Goal: Use online tool/utility: Utilize a website feature to perform a specific function

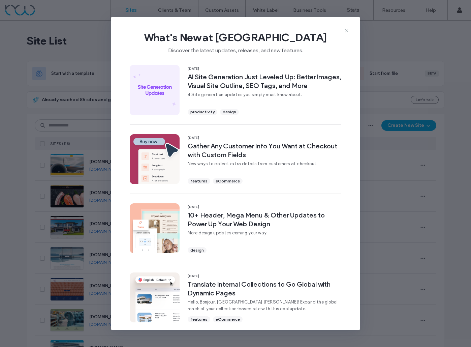
click at [346, 31] on icon at bounding box center [346, 30] width 5 height 5
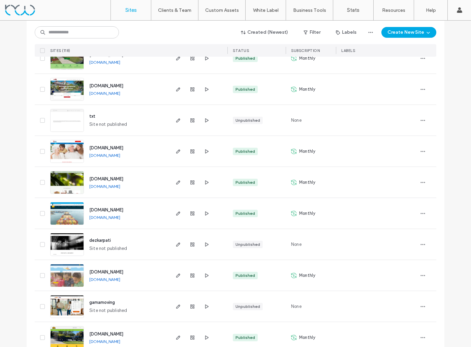
scroll to position [729, 0]
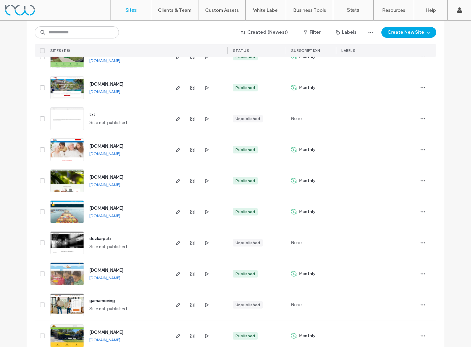
click at [66, 125] on img at bounding box center [67, 130] width 33 height 46
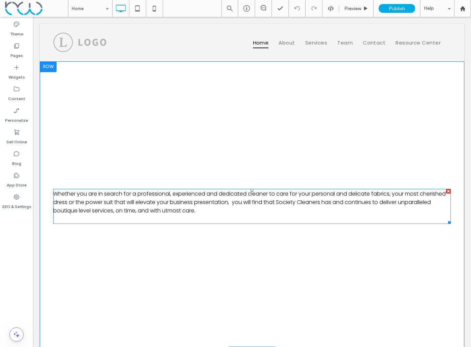
click at [158, 196] on span "Whether you are in search for a professional, experienced and dedicated cleaner…" at bounding box center [249, 202] width 393 height 25
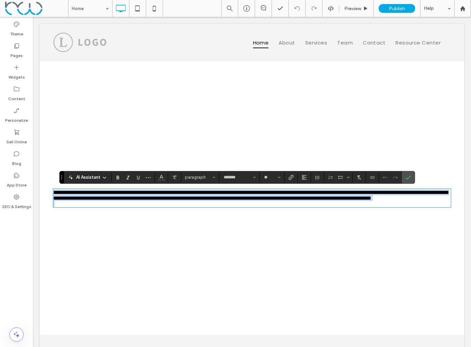
click at [205, 201] on p "**********" at bounding box center [252, 194] width 398 height 11
click at [209, 201] on p "**********" at bounding box center [252, 194] width 398 height 11
drag, startPoint x: 211, startPoint y: 211, endPoint x: 49, endPoint y: 190, distance: 163.1
click at [49, 190] on div "**********" at bounding box center [252, 197] width 425 height 273
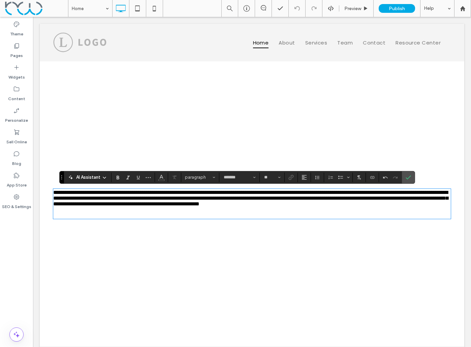
click at [104, 178] on icon at bounding box center [104, 177] width 5 height 5
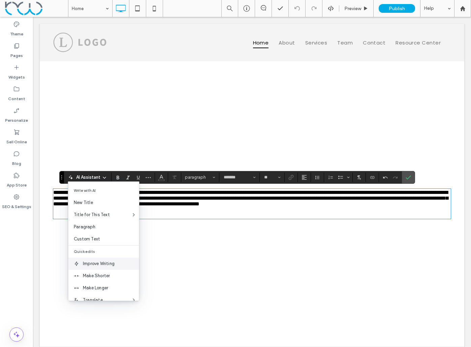
click at [112, 263] on span "Improve Writing" at bounding box center [111, 263] width 56 height 7
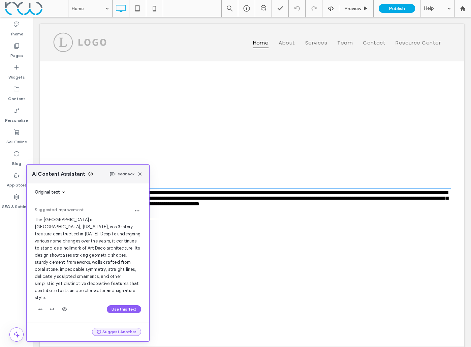
click at [119, 332] on button "Suggest Another" at bounding box center [116, 332] width 49 height 8
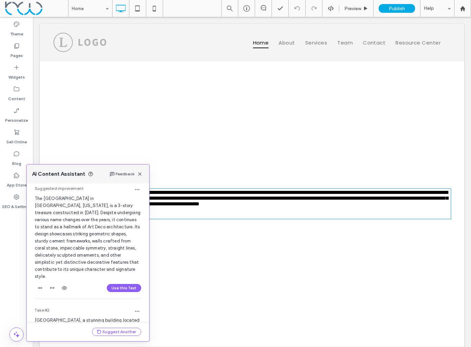
scroll to position [13, 0]
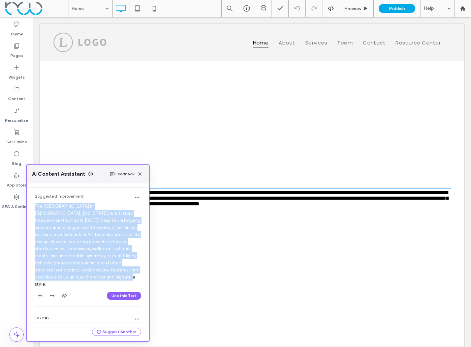
drag, startPoint x: 96, startPoint y: 277, endPoint x: 28, endPoint y: 209, distance: 96.3
click at [28, 209] on div "Suggested improvement The Ocean Plaza building in Miami Beach, Florida, is a 3-…" at bounding box center [88, 249] width 123 height 122
copy span "The Ocean Plaza building in Miami Beach, Florida, is a 3-story treasure constru…"
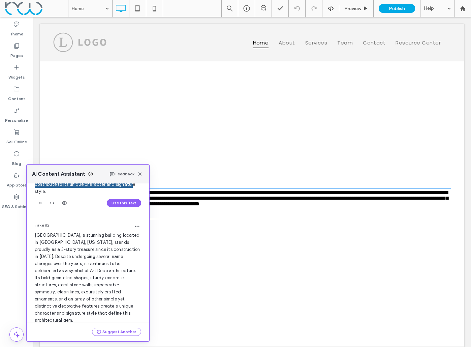
scroll to position [115, 0]
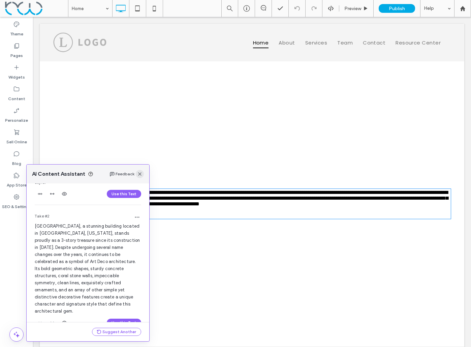
click at [141, 176] on icon "button" at bounding box center [139, 173] width 5 height 5
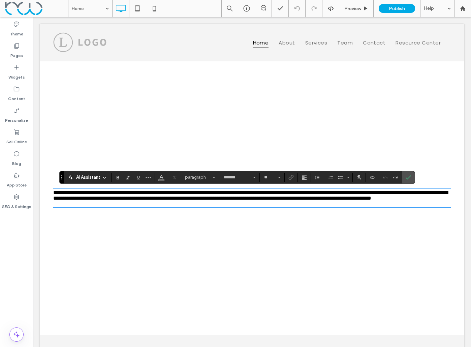
drag, startPoint x: 164, startPoint y: 212, endPoint x: 213, endPoint y: 212, distance: 49.5
click at [165, 201] on span "**********" at bounding box center [250, 195] width 395 height 11
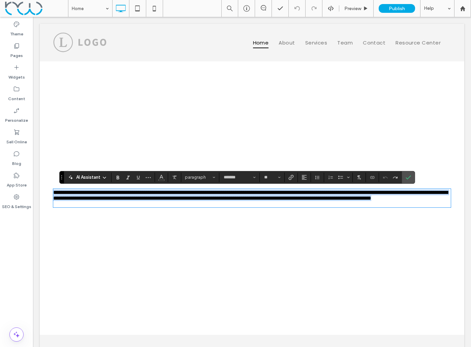
drag, startPoint x: 214, startPoint y: 212, endPoint x: 54, endPoint y: 190, distance: 161.6
click at [54, 190] on p "**********" at bounding box center [252, 194] width 398 height 11
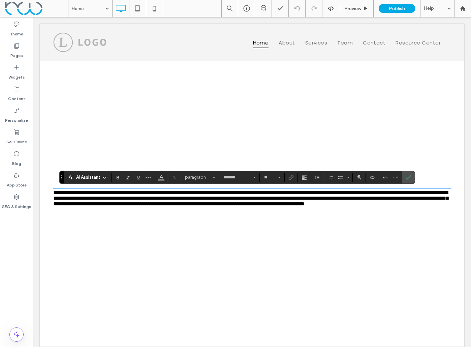
click at [103, 176] on icon at bounding box center [104, 177] width 5 height 5
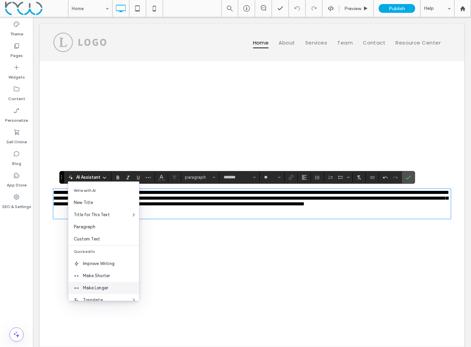
click at [110, 286] on span "Make Longer" at bounding box center [111, 287] width 56 height 7
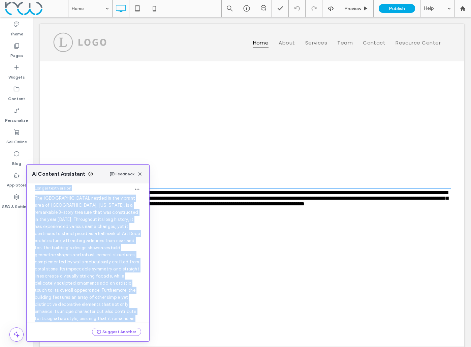
scroll to position [0, 0]
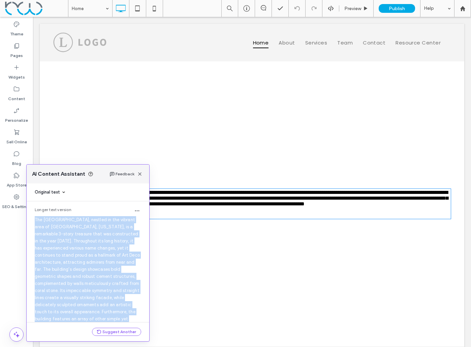
drag, startPoint x: 128, startPoint y: 292, endPoint x: 35, endPoint y: 221, distance: 117.6
click at [35, 221] on div "Longer text version The Ocean Plaza building, nestled in the vibrant area of Mi…" at bounding box center [88, 286] width 123 height 171
copy span "The Ocean Plaza building, nestled in the vibrant area of Miami Beach, Florida, …"
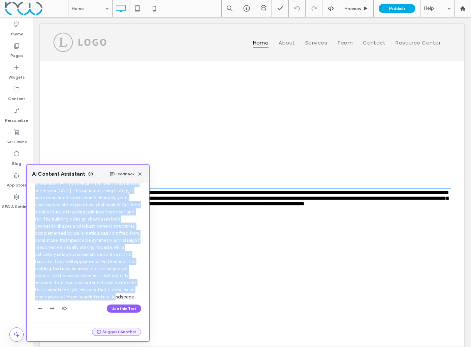
click at [120, 332] on button "Suggest Another" at bounding box center [116, 332] width 49 height 8
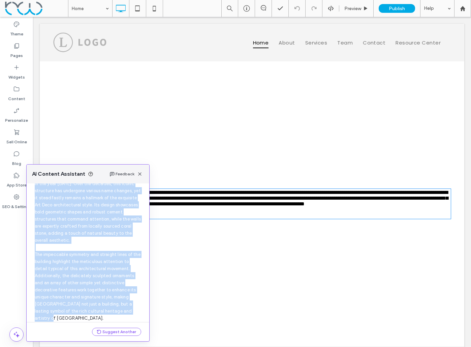
scroll to position [171, 0]
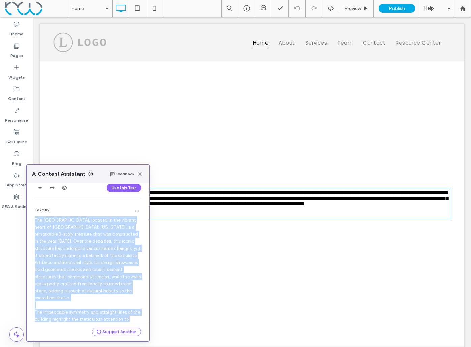
drag, startPoint x: 68, startPoint y: 296, endPoint x: 34, endPoint y: 220, distance: 82.8
click at [34, 220] on div "Take #2 The Ocean Plaza building, located in the vibrant heart of Miami Beach, …" at bounding box center [88, 301] width 123 height 199
copy span "The Ocean Plaza building, located in the vibrant heart of Miami Beach, Florida,…"
click at [138, 174] on icon "button" at bounding box center [139, 173] width 5 height 5
